Goal: Information Seeking & Learning: Learn about a topic

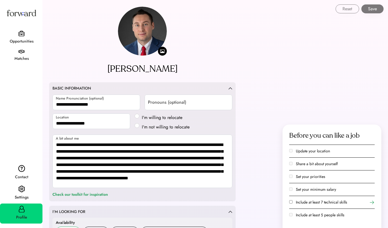
click at [19, 37] on div "Opportunities" at bounding box center [22, 41] width 42 height 10
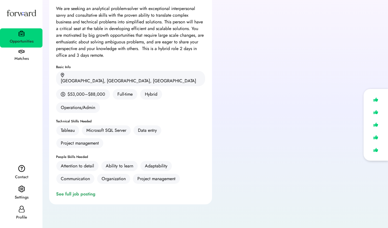
click at [15, 56] on div "Matches" at bounding box center [22, 58] width 42 height 7
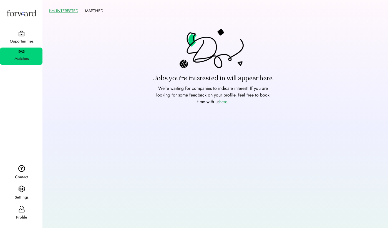
click at [21, 41] on div "Opportunities" at bounding box center [22, 41] width 42 height 7
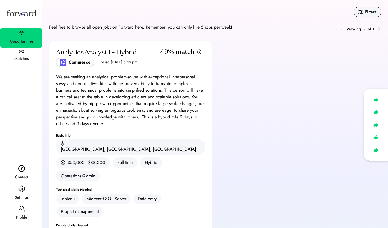
click at [24, 55] on div "Matches" at bounding box center [22, 58] width 42 height 7
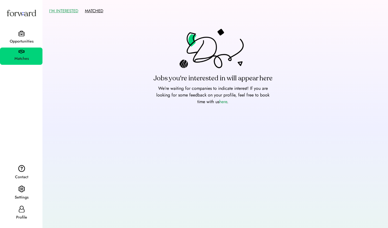
click at [93, 13] on button "MATCHED" at bounding box center [94, 11] width 18 height 9
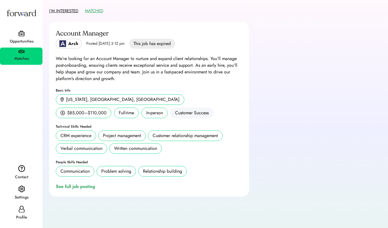
click at [68, 12] on button "I'M INTERESTED" at bounding box center [63, 11] width 29 height 9
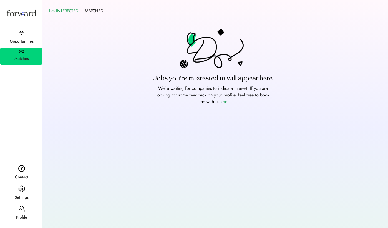
click at [28, 33] on div "Opportunities" at bounding box center [21, 37] width 42 height 19
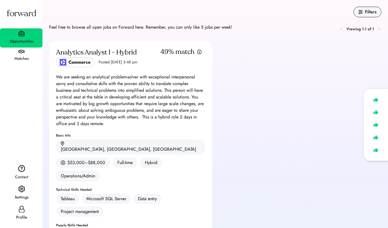
click at [92, 53] on div "Analytics Analyst I - Hybrid" at bounding box center [96, 52] width 81 height 9
click at [100, 94] on div "We are seeking an analytical problem-solver with exceptional interpersonal savv…" at bounding box center [130, 100] width 149 height 53
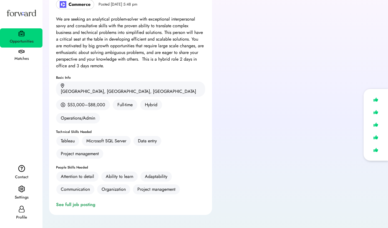
scroll to position [60, 0]
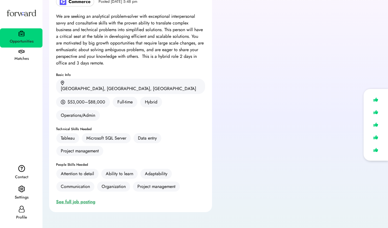
click at [79, 198] on div "See full job posting" at bounding box center [77, 201] width 42 height 7
